Goal: Information Seeking & Learning: Learn about a topic

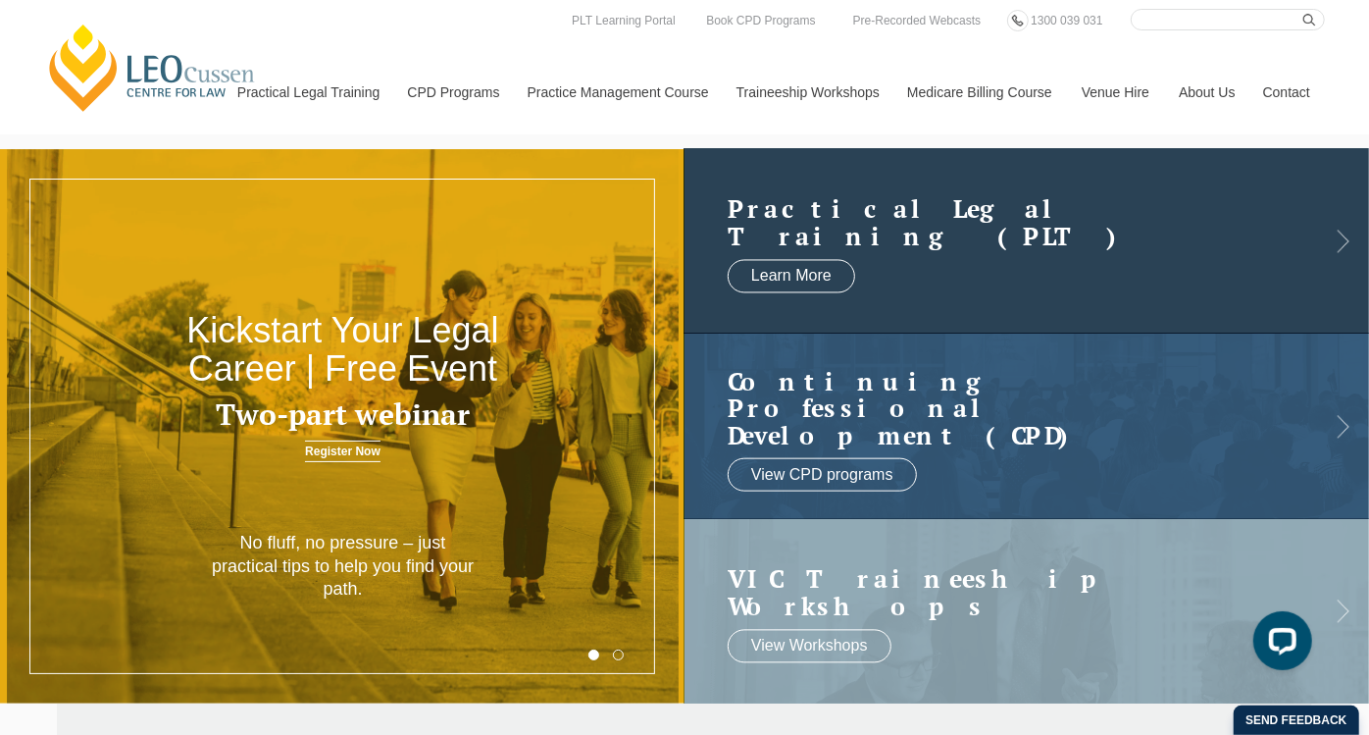
click at [1310, 249] on link at bounding box center [1027, 241] width 685 height 184
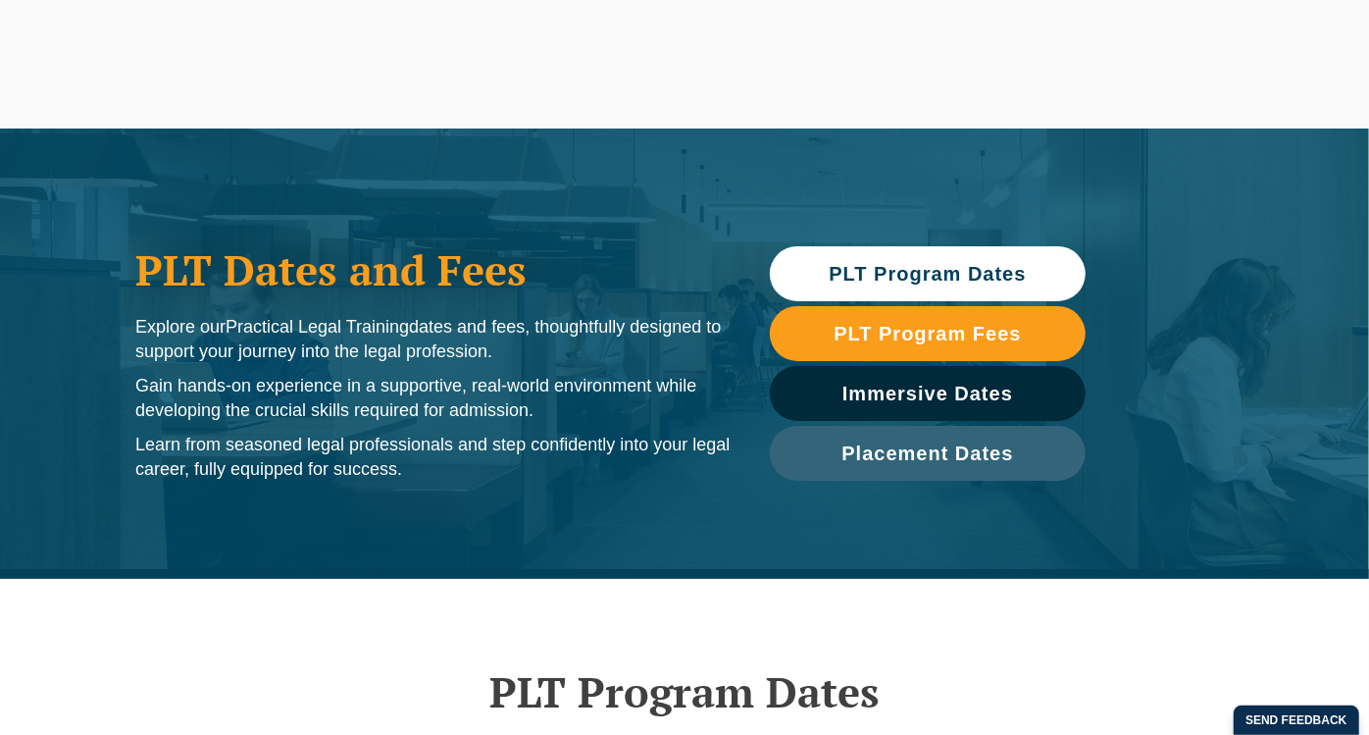
click at [963, 266] on span "PLT Program Dates" at bounding box center [927, 274] width 197 height 20
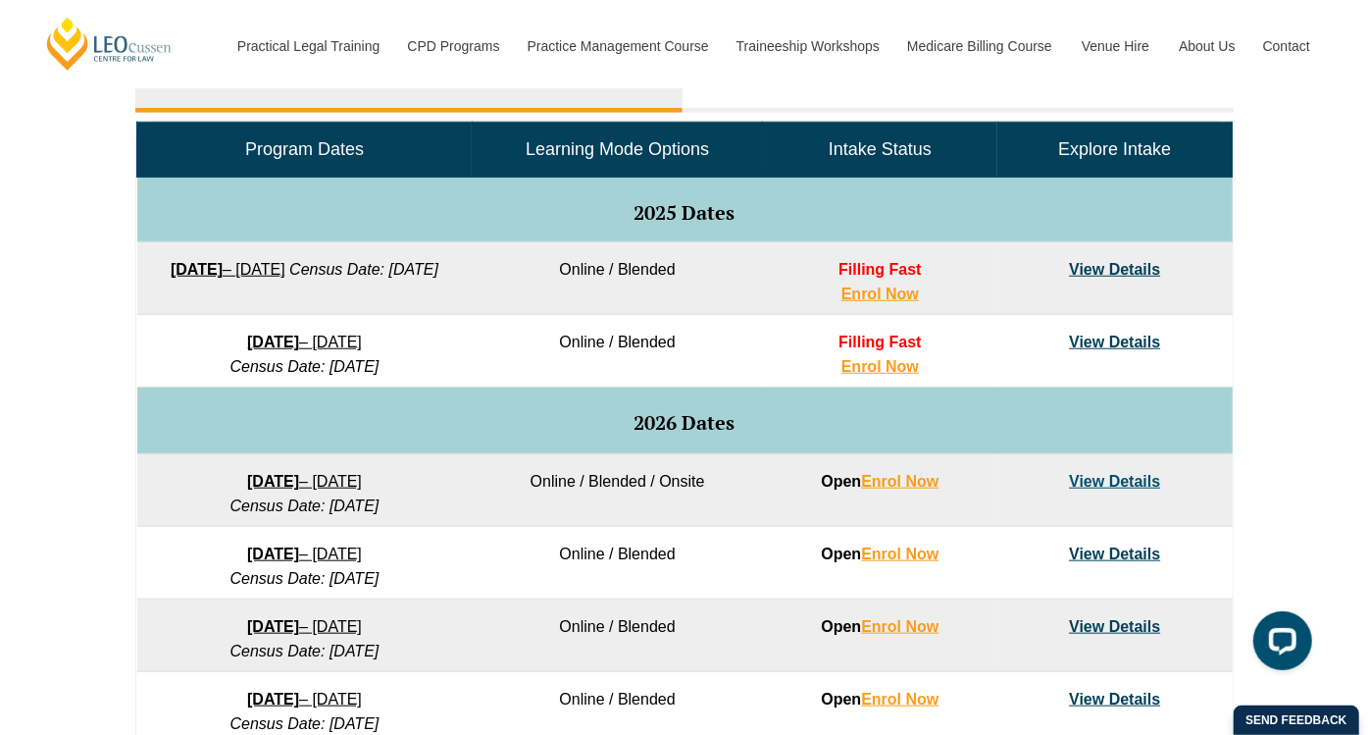
scroll to position [949, 0]
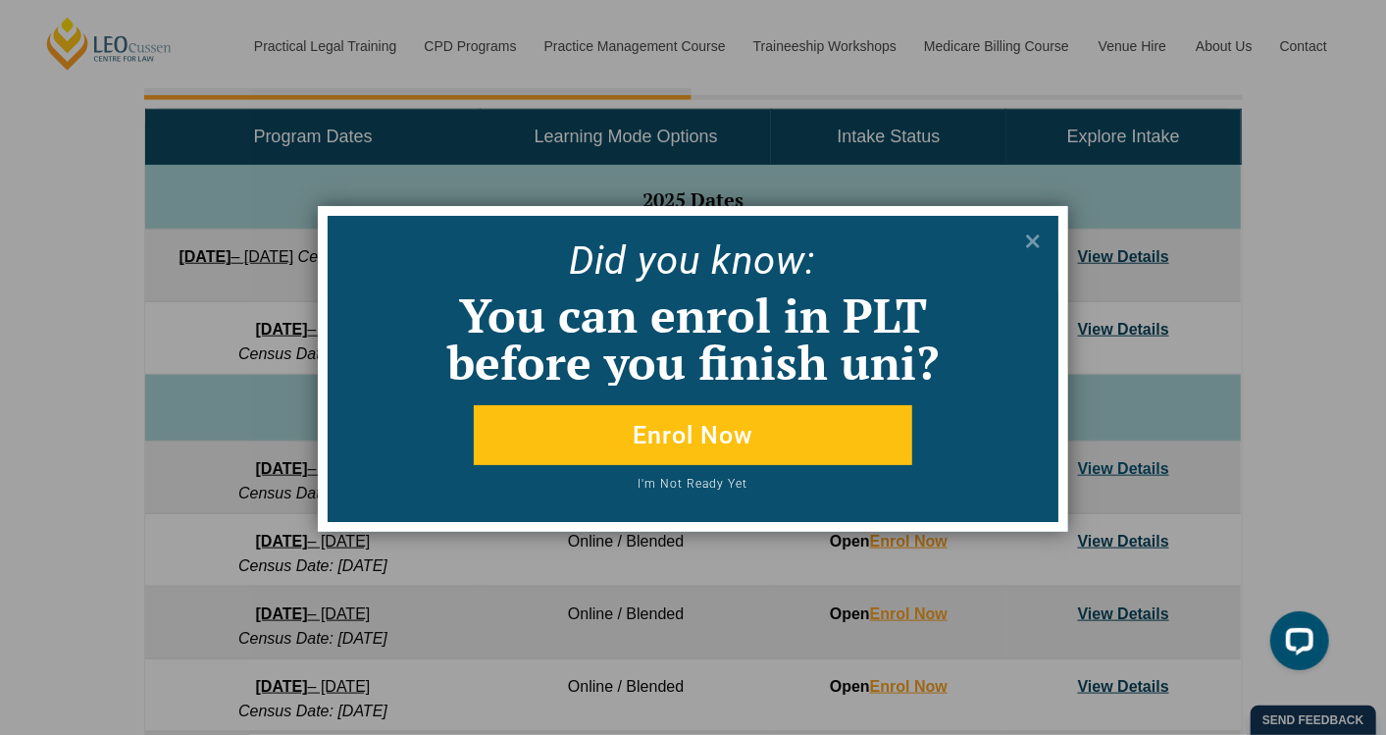
click at [1084, 253] on div "Did yo u know: You can enrol in PLT before you finish uni? Enrol Now I'm Not Re…" at bounding box center [693, 367] width 1386 height 735
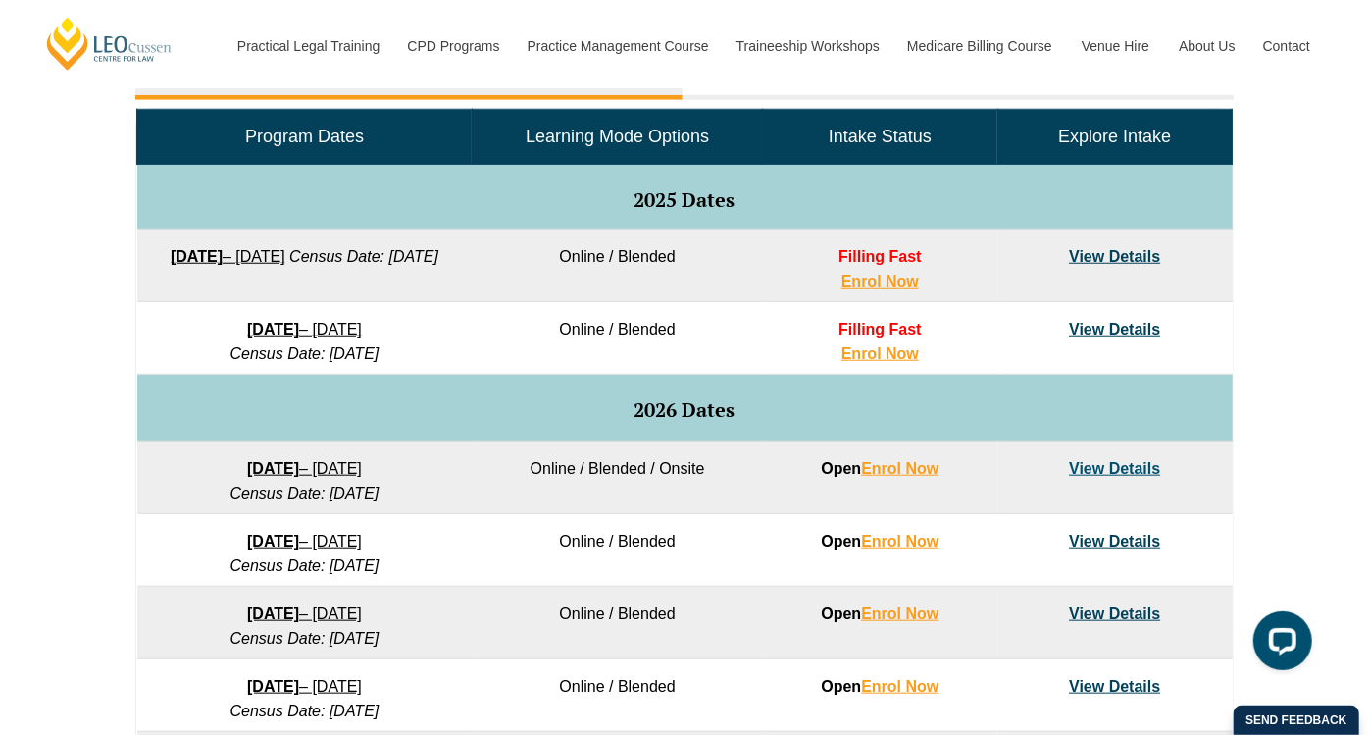
click at [1122, 248] on link "View Details" at bounding box center [1114, 256] width 91 height 17
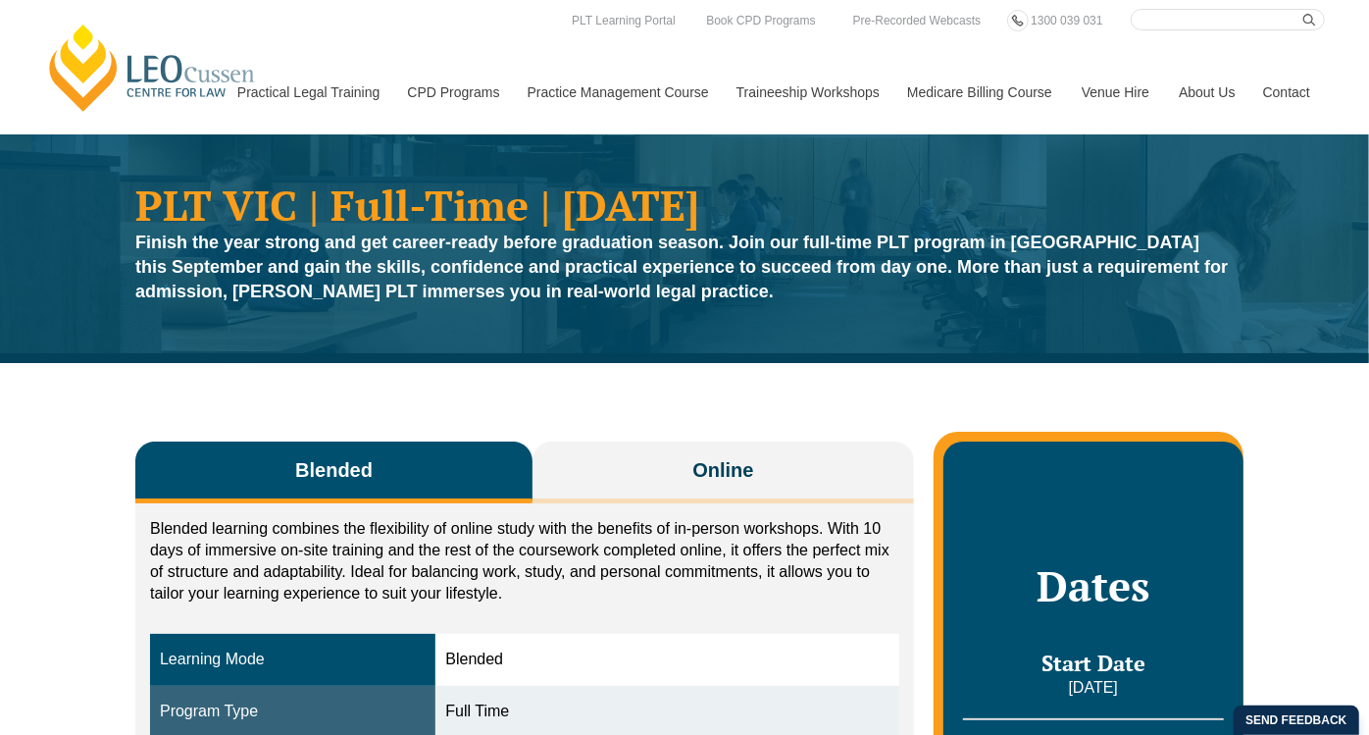
drag, startPoint x: 1367, startPoint y: 79, endPoint x: 1370, endPoint y: 109, distance: 29.6
click at [1368, 109] on html "Leo Cussen Centre for Law Search here Practical Legal Training Our Practical Le…" at bounding box center [684, 367] width 1369 height 735
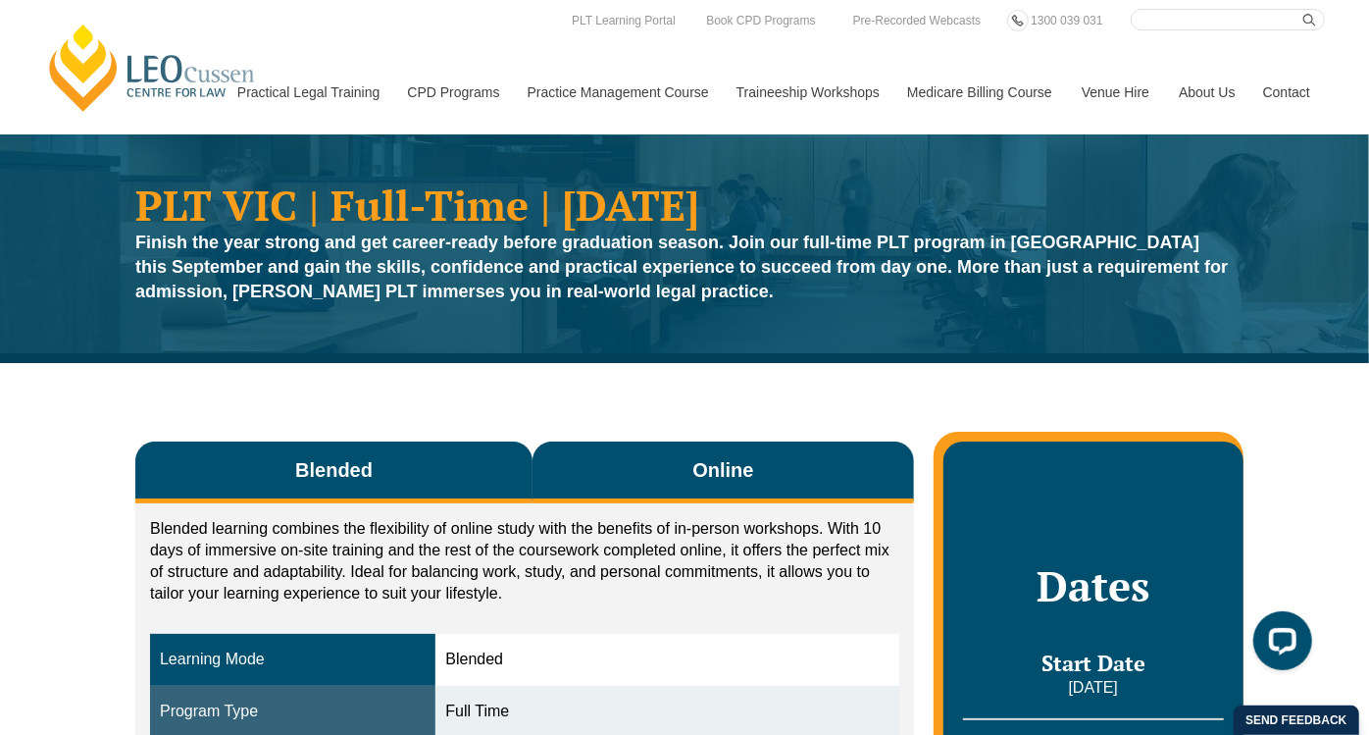
click at [728, 466] on span "Online" at bounding box center [723, 469] width 61 height 27
